Goal: Find specific page/section: Find specific page/section

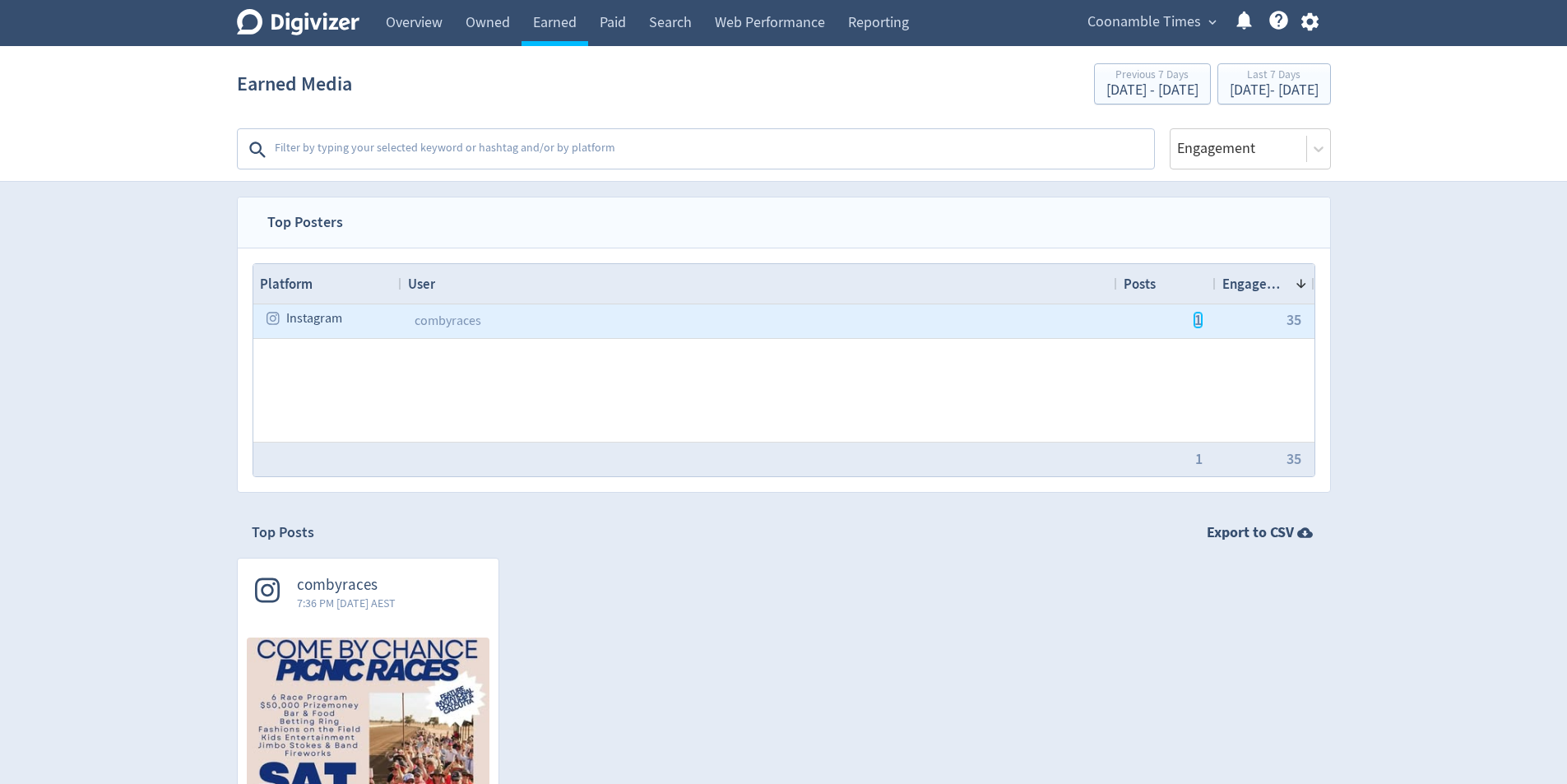
click at [1199, 320] on span "1" at bounding box center [1198, 320] width 7 height 15
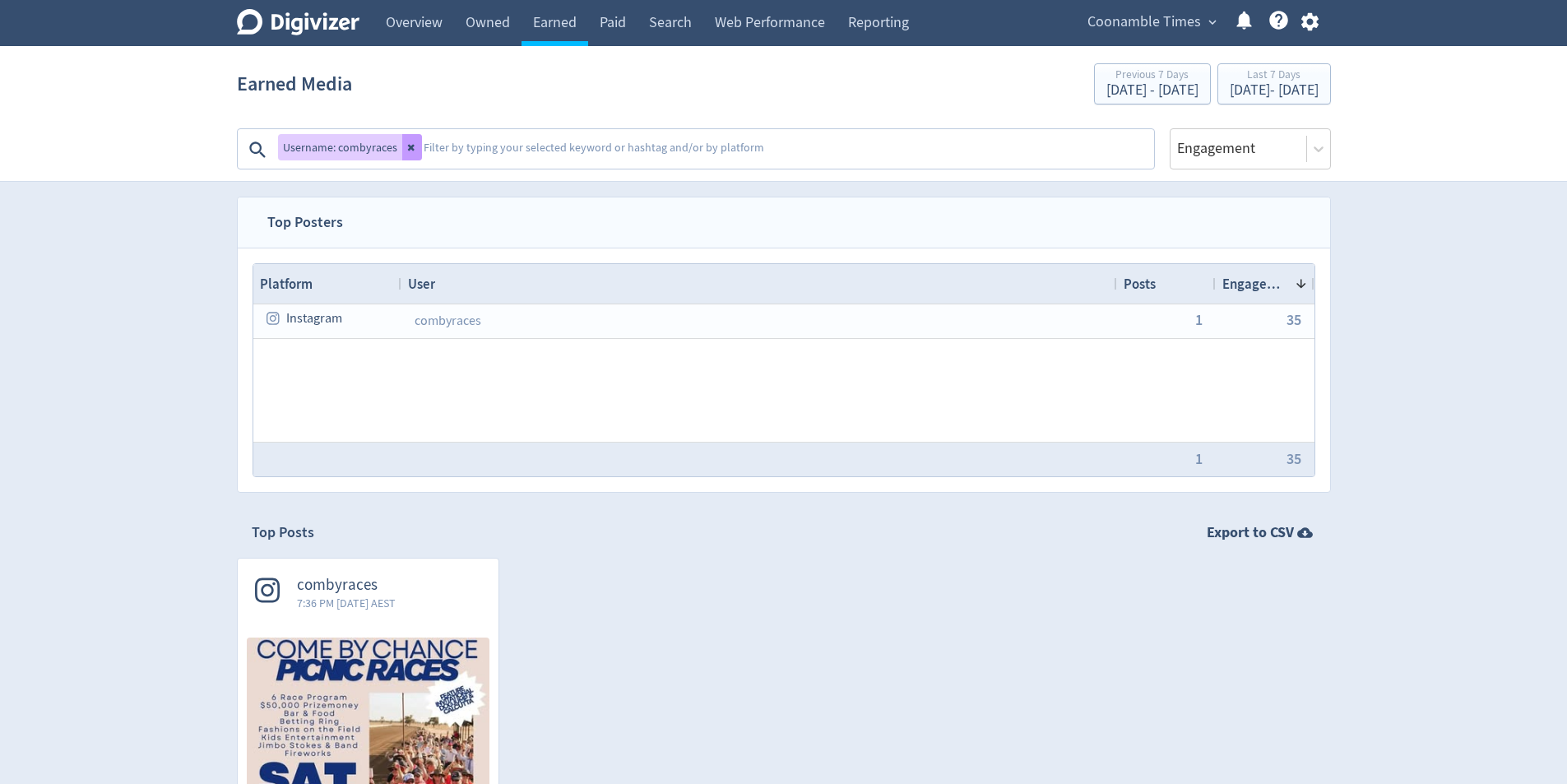
click at [415, 148] on button at bounding box center [412, 147] width 20 height 26
click at [404, 16] on link "Overview" at bounding box center [415, 22] width 80 height 46
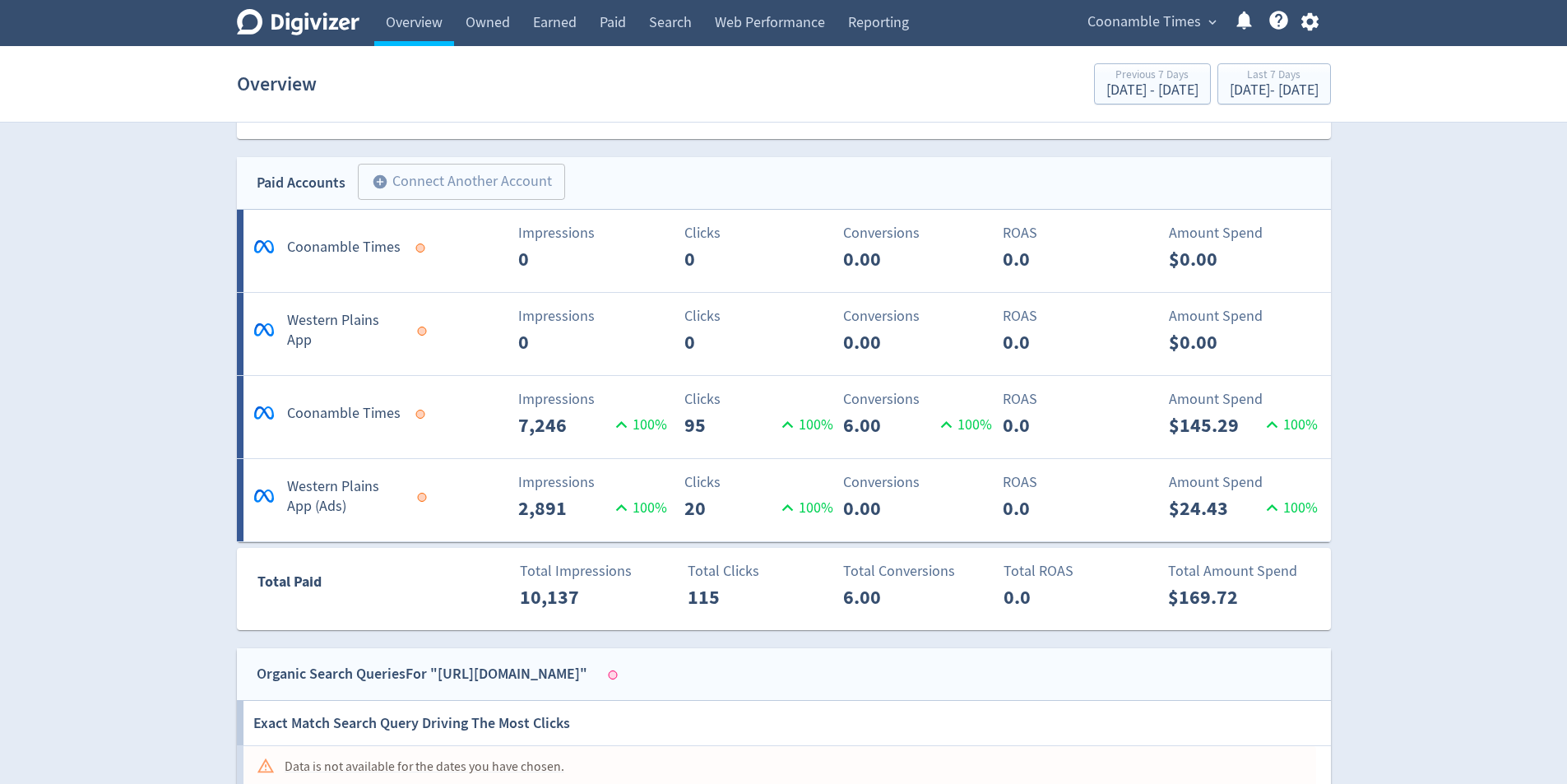
scroll to position [987, 0]
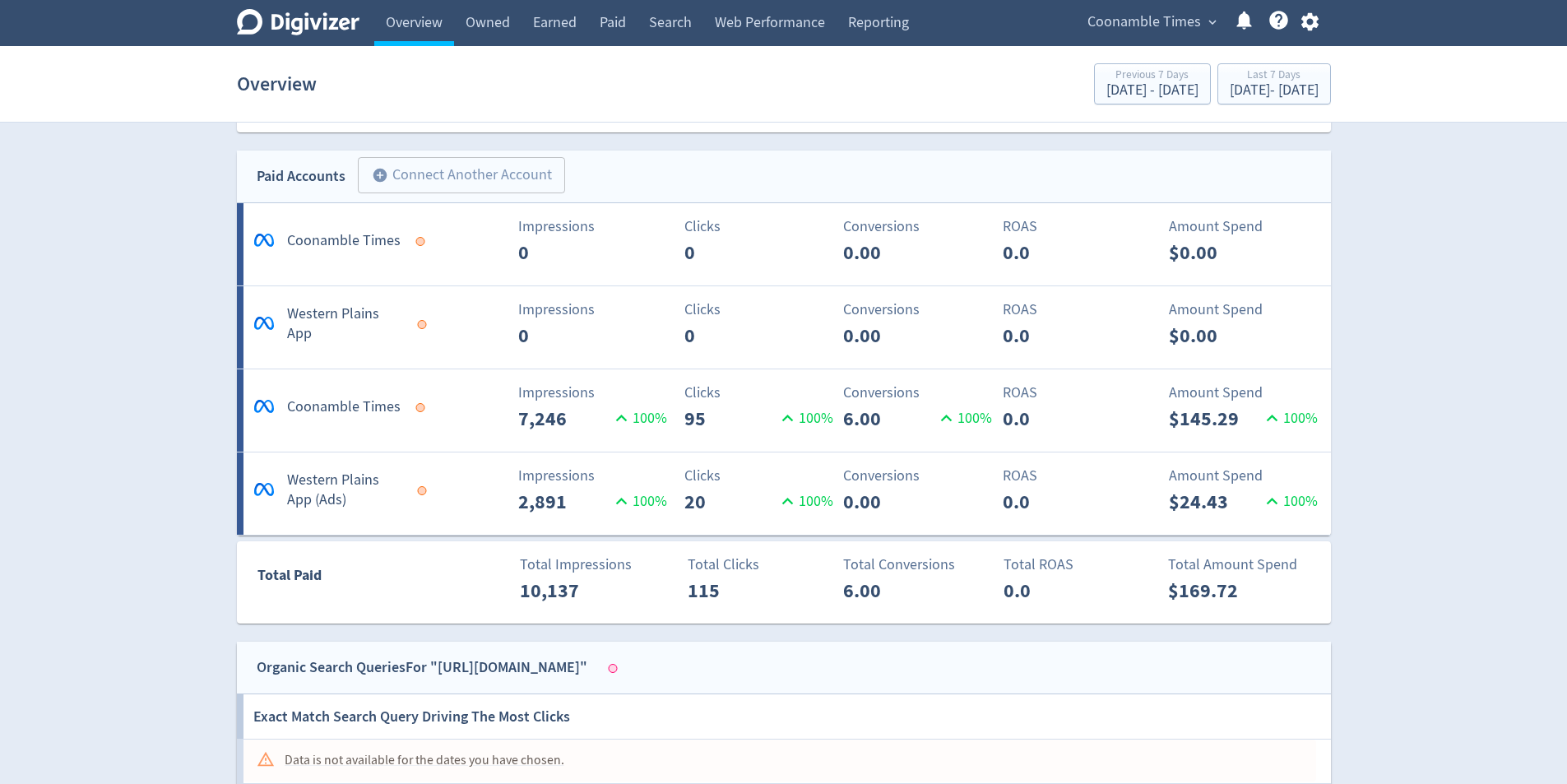
click at [419, 410] on div at bounding box center [420, 408] width 9 height 9
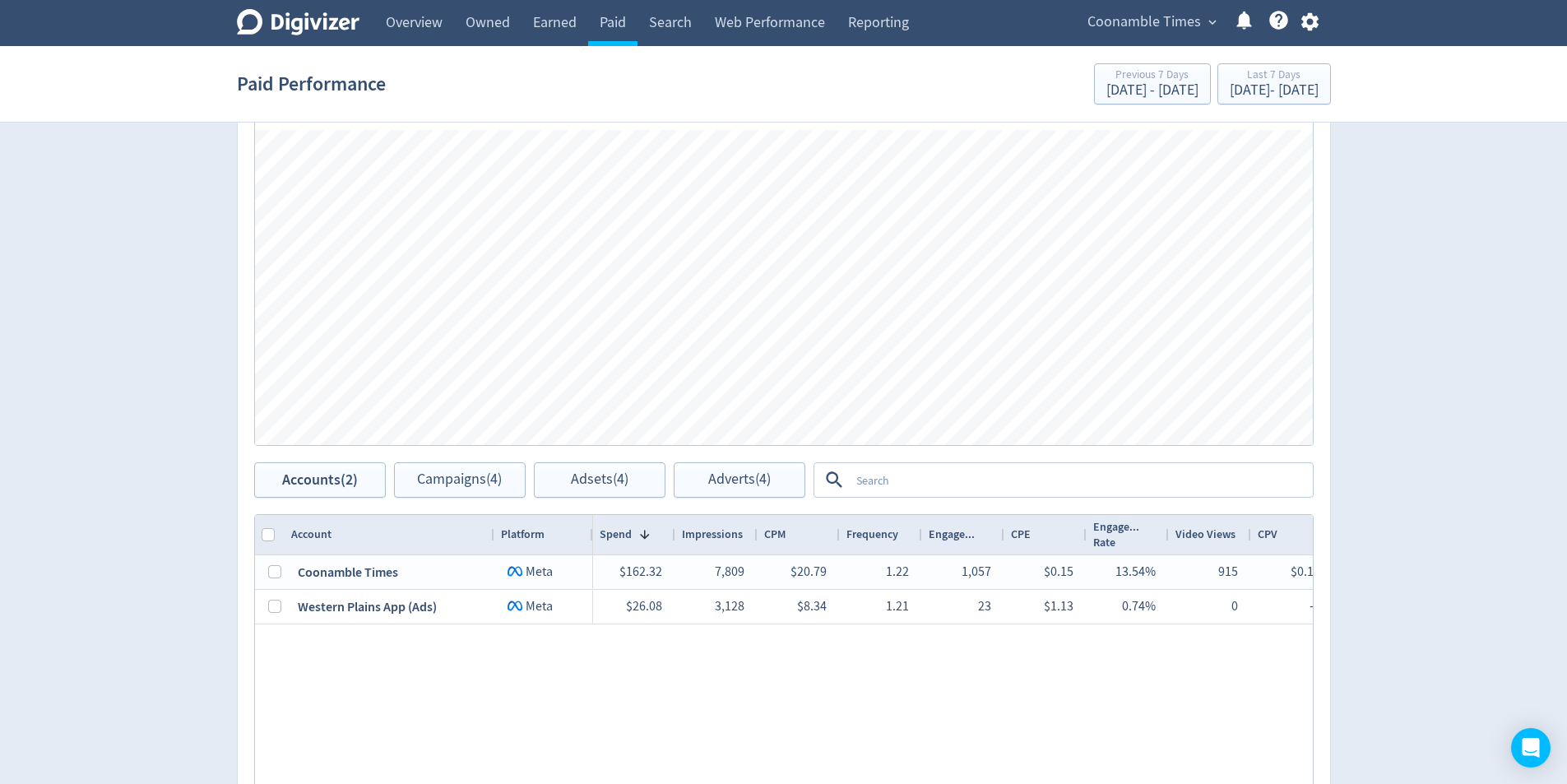
scroll to position [822, 0]
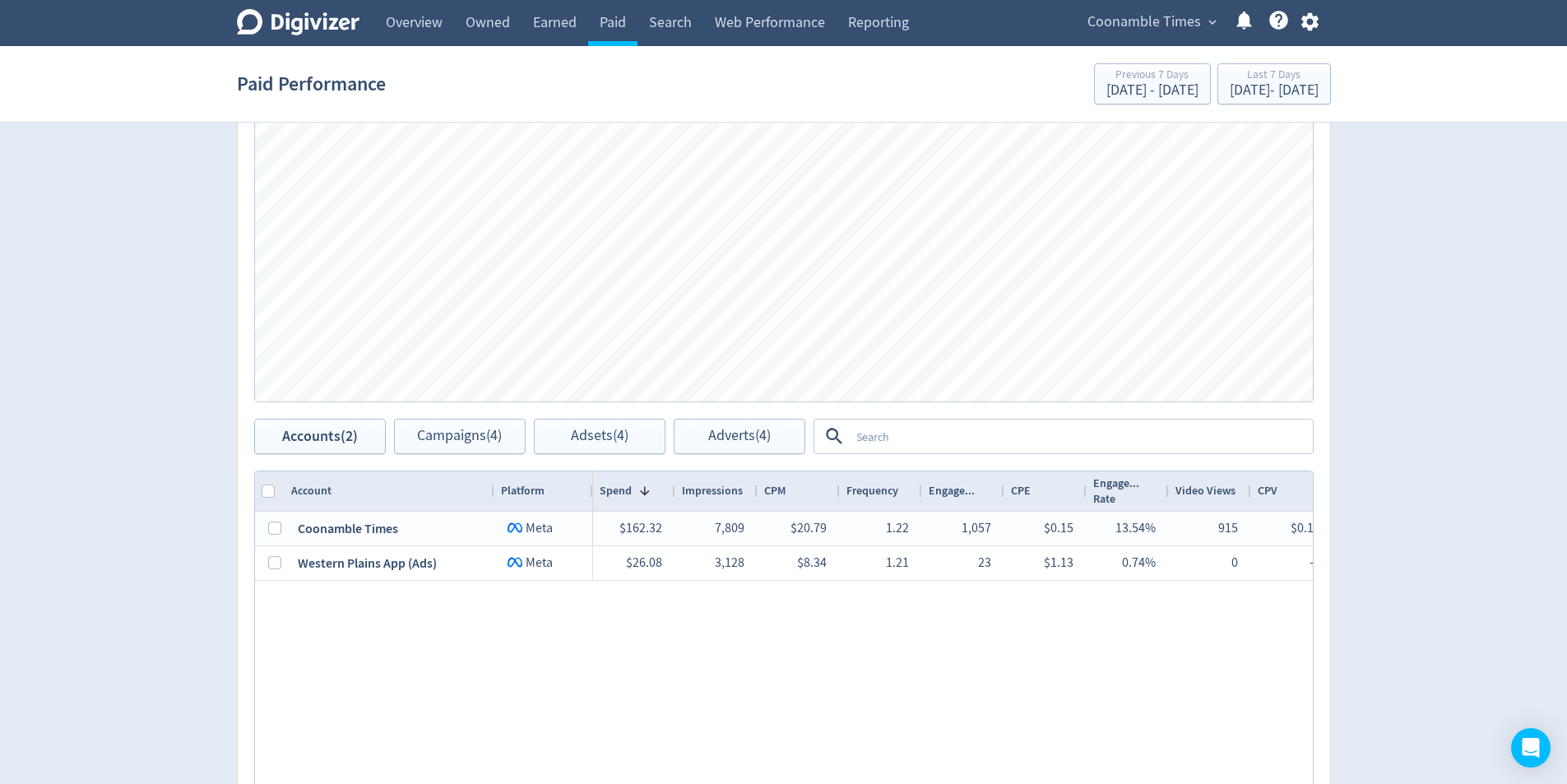
click at [1488, 272] on div "Digivizer Logo [PERSON_NAME] Logo Overview Owned Earned Paid Search Web Perform…" at bounding box center [784, 88] width 1567 height 1822
